Goal: Check status: Check status

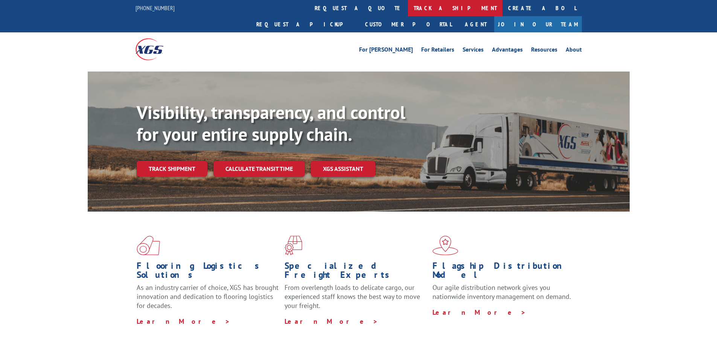
click at [408, 6] on link "track a shipment" at bounding box center [455, 8] width 94 height 16
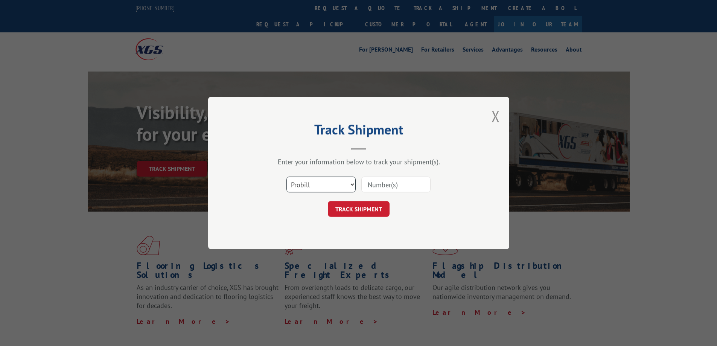
click at [334, 188] on select "Select category... Probill BOL PO" at bounding box center [320, 184] width 69 height 16
select select "bol"
click at [286, 176] on select "Select category... Probill BOL PO" at bounding box center [320, 184] width 69 height 16
click at [398, 186] on input at bounding box center [395, 184] width 69 height 16
paste input "3387665"
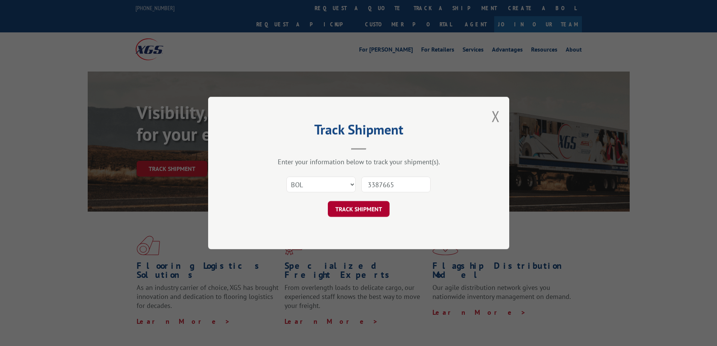
type input "3387665"
click at [372, 208] on button "TRACK SHIPMENT" at bounding box center [359, 209] width 62 height 16
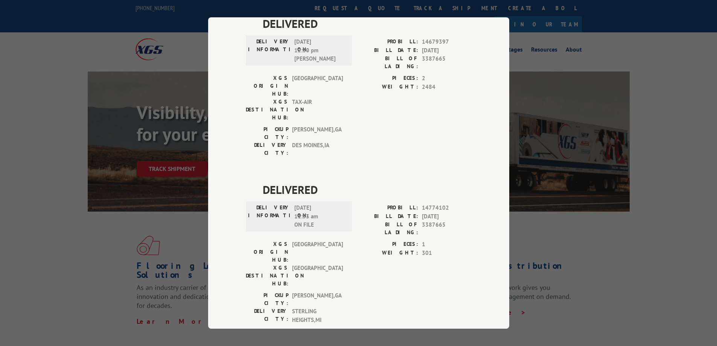
scroll to position [188, 0]
